Goal: Information Seeking & Learning: Learn about a topic

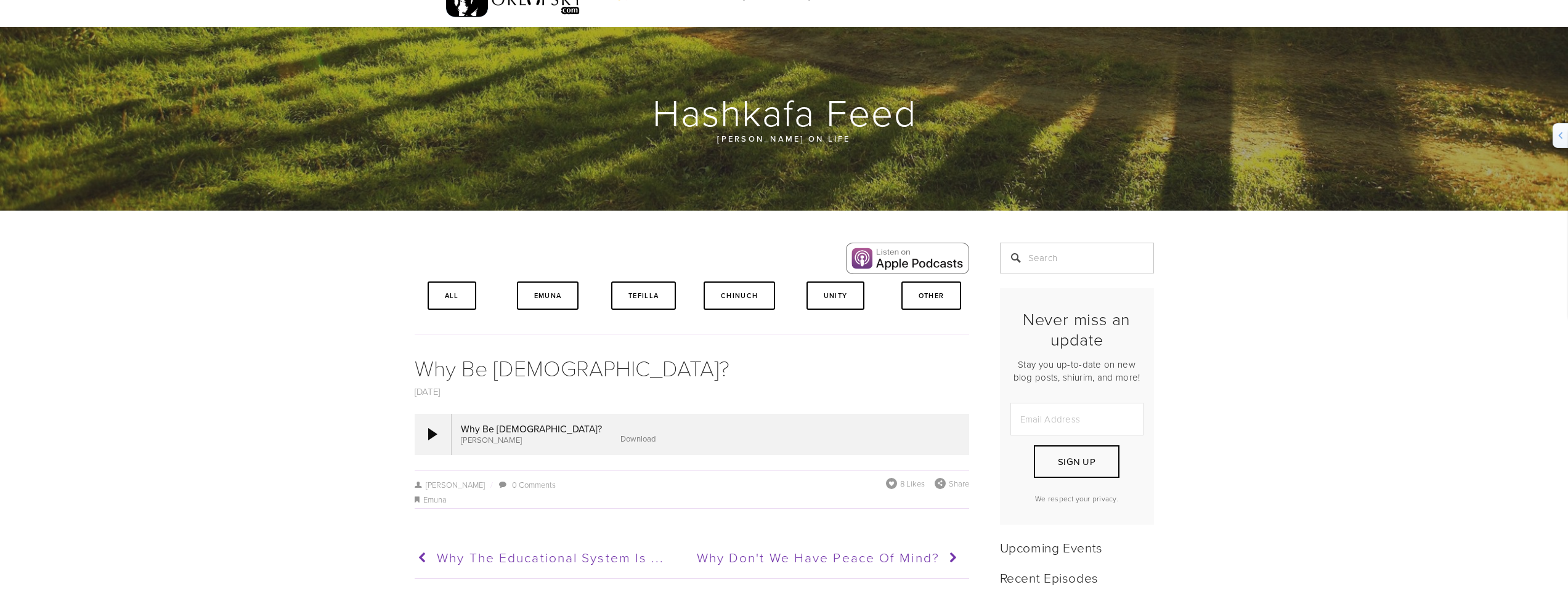
scroll to position [43, 0]
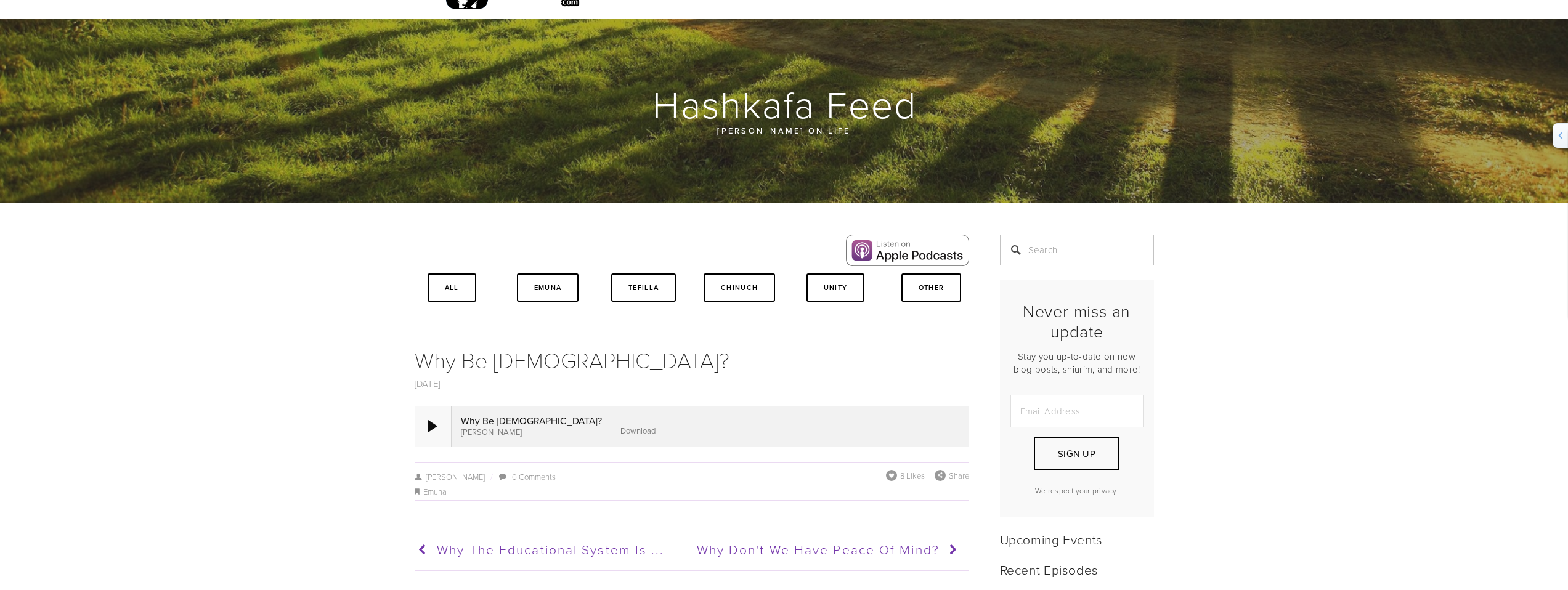
click at [433, 426] on div at bounding box center [433, 426] width 9 height 12
click at [429, 431] on div at bounding box center [433, 426] width 9 height 12
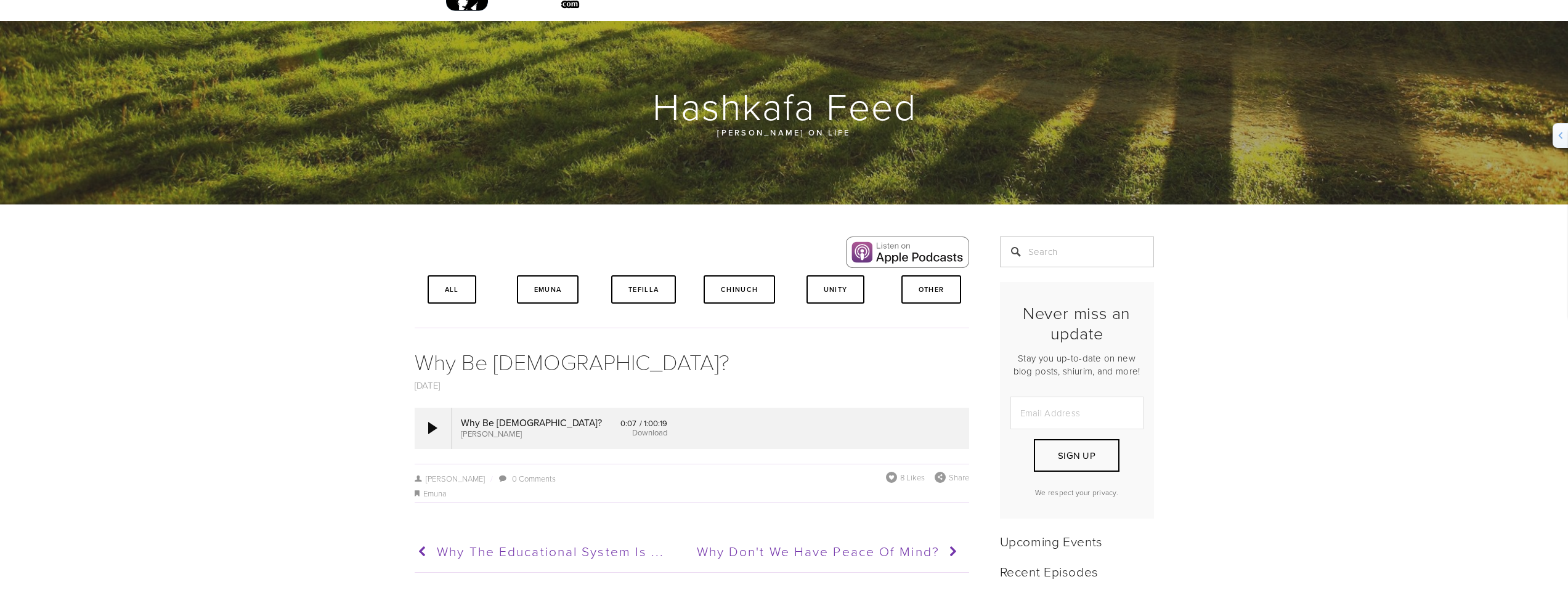
scroll to position [0, 0]
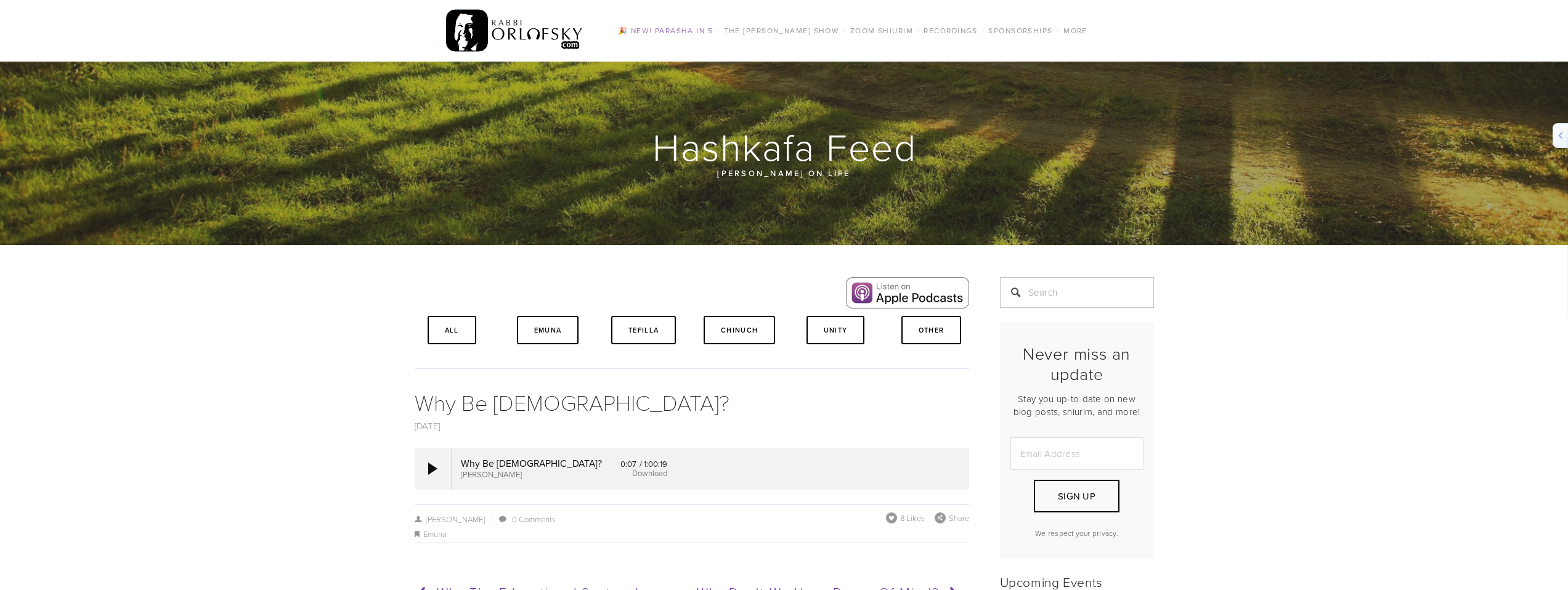
click at [667, 30] on link "🎉 NEW! Parasha in 5" at bounding box center [665, 31] width 102 height 16
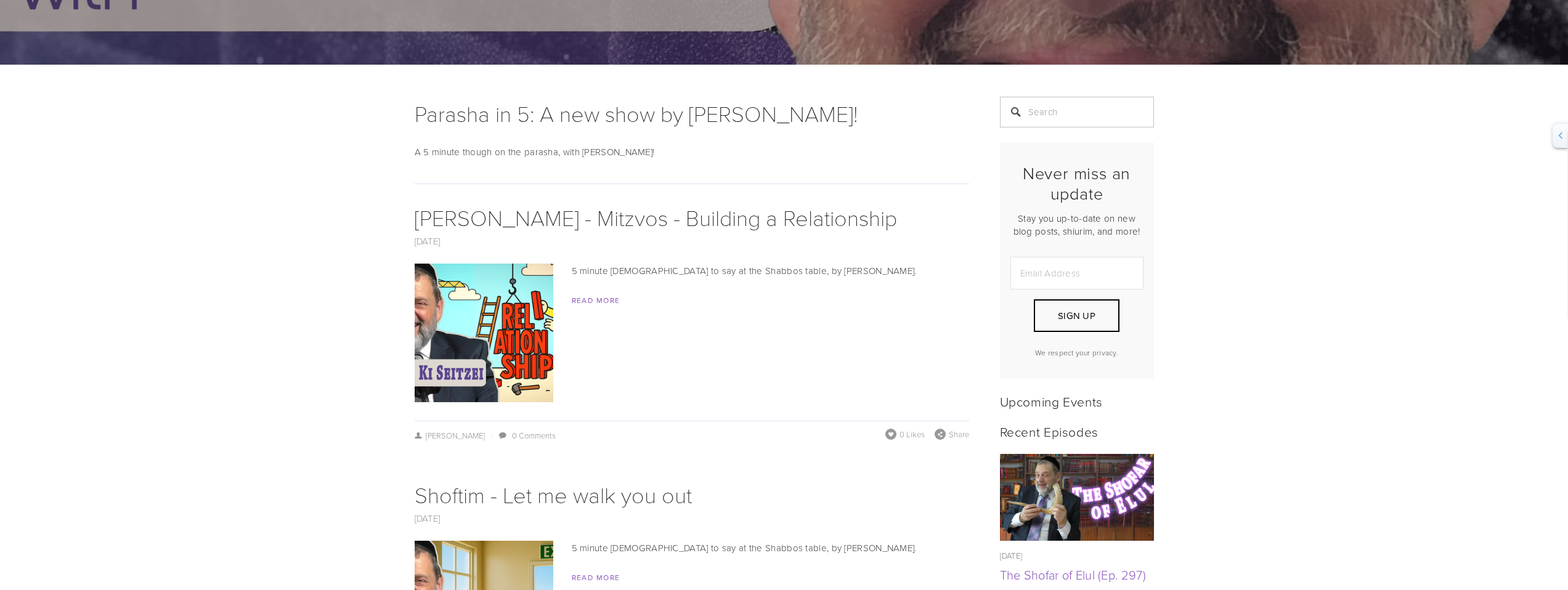
scroll to position [197, 0]
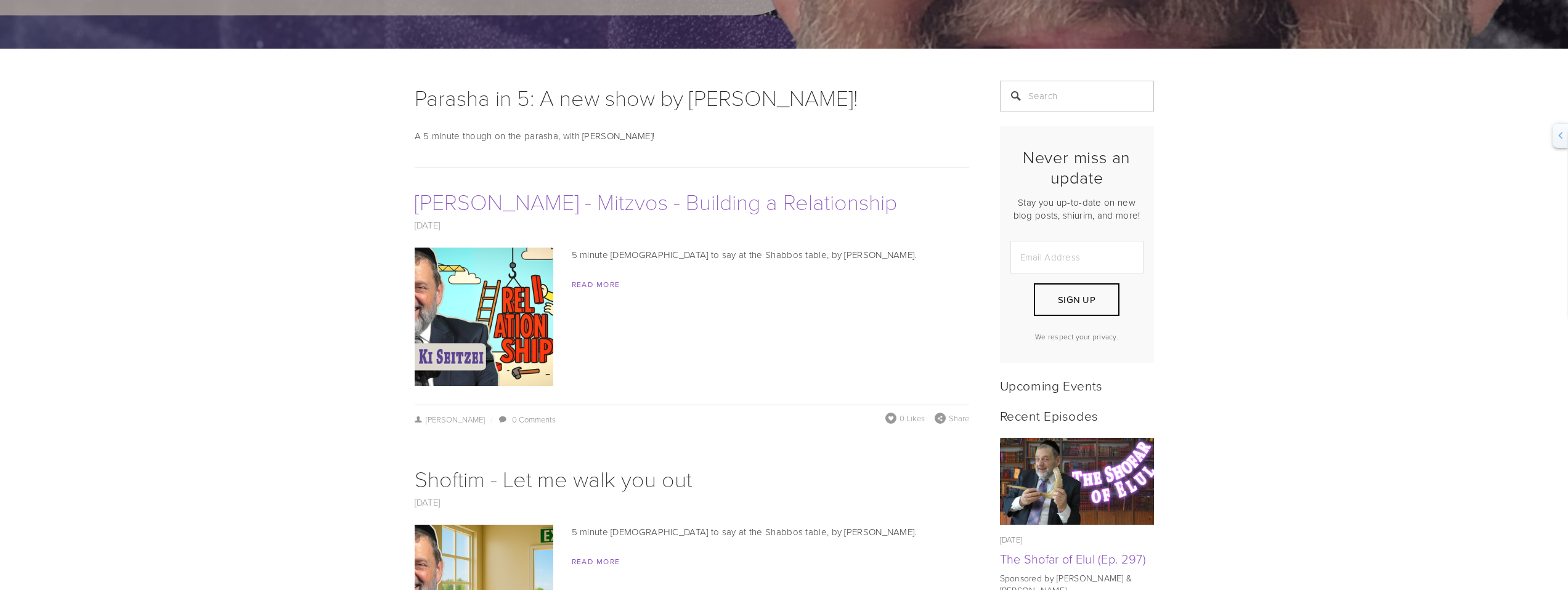
click at [546, 202] on link "Ki Seitzei - Mitzvos - Building a Relationship" at bounding box center [656, 201] width 482 height 30
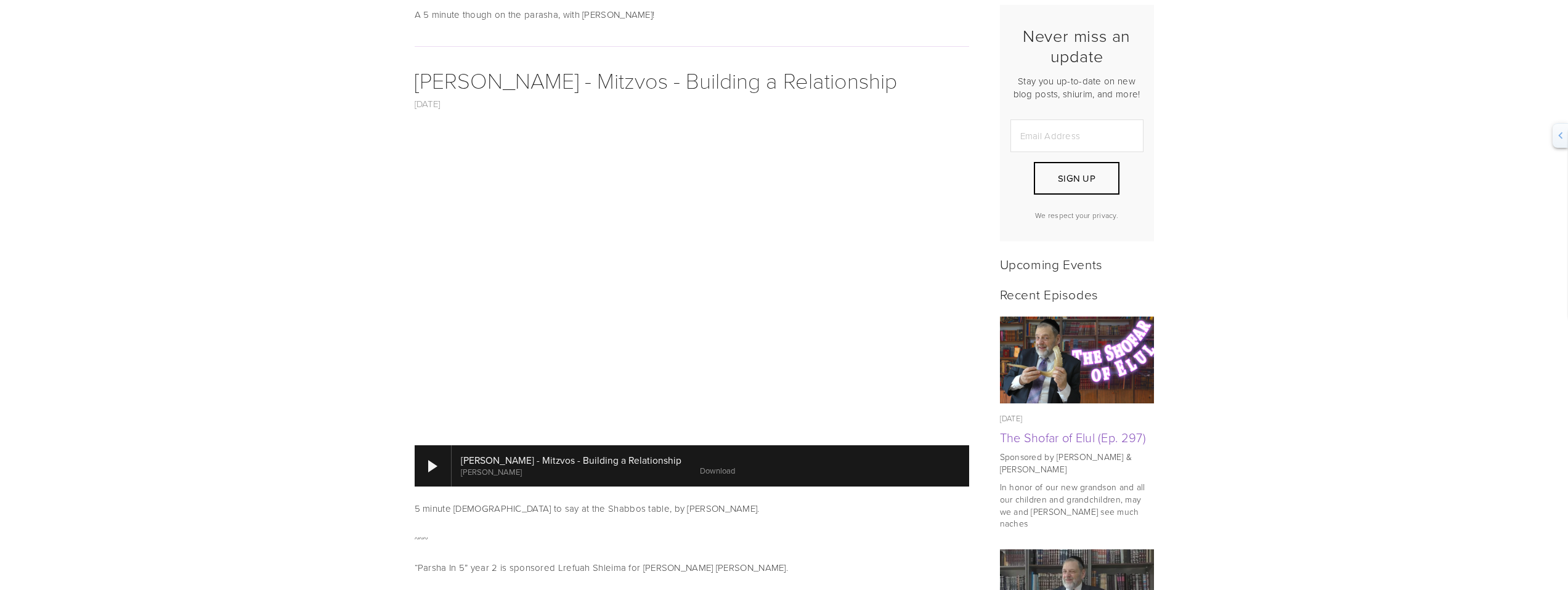
scroll to position [326, 0]
